Goal: Information Seeking & Learning: Understand process/instructions

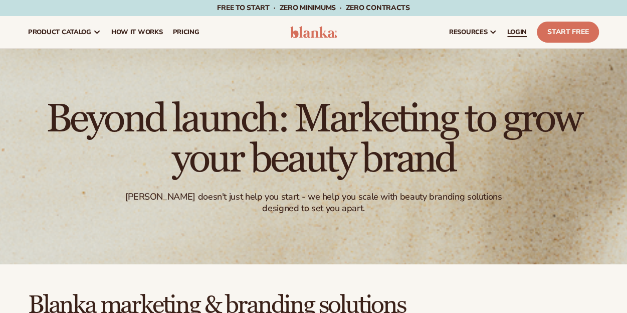
click at [516, 30] on span "LOGIN" at bounding box center [517, 32] width 20 height 8
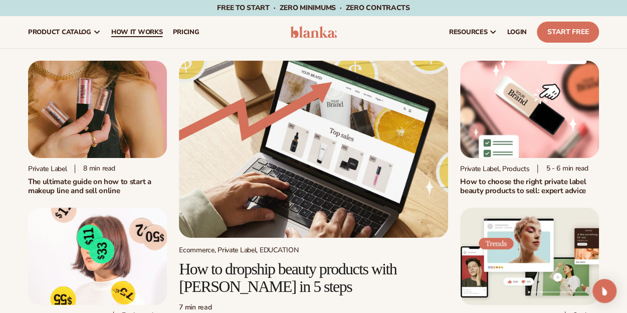
click at [122, 34] on span "How It Works" at bounding box center [137, 32] width 52 height 8
